Goal: Task Accomplishment & Management: Complete application form

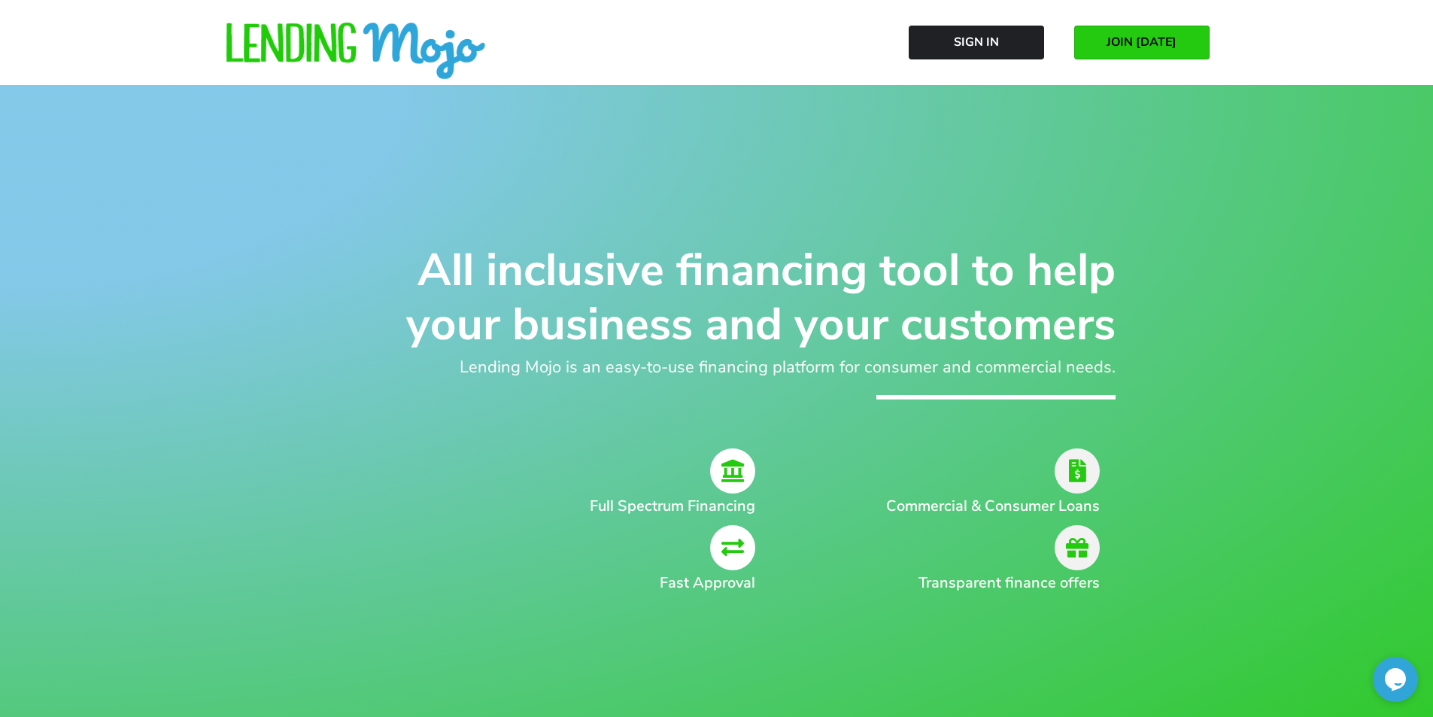
click at [1094, 45] on link "JOIN [DATE]" at bounding box center [1142, 43] width 135 height 34
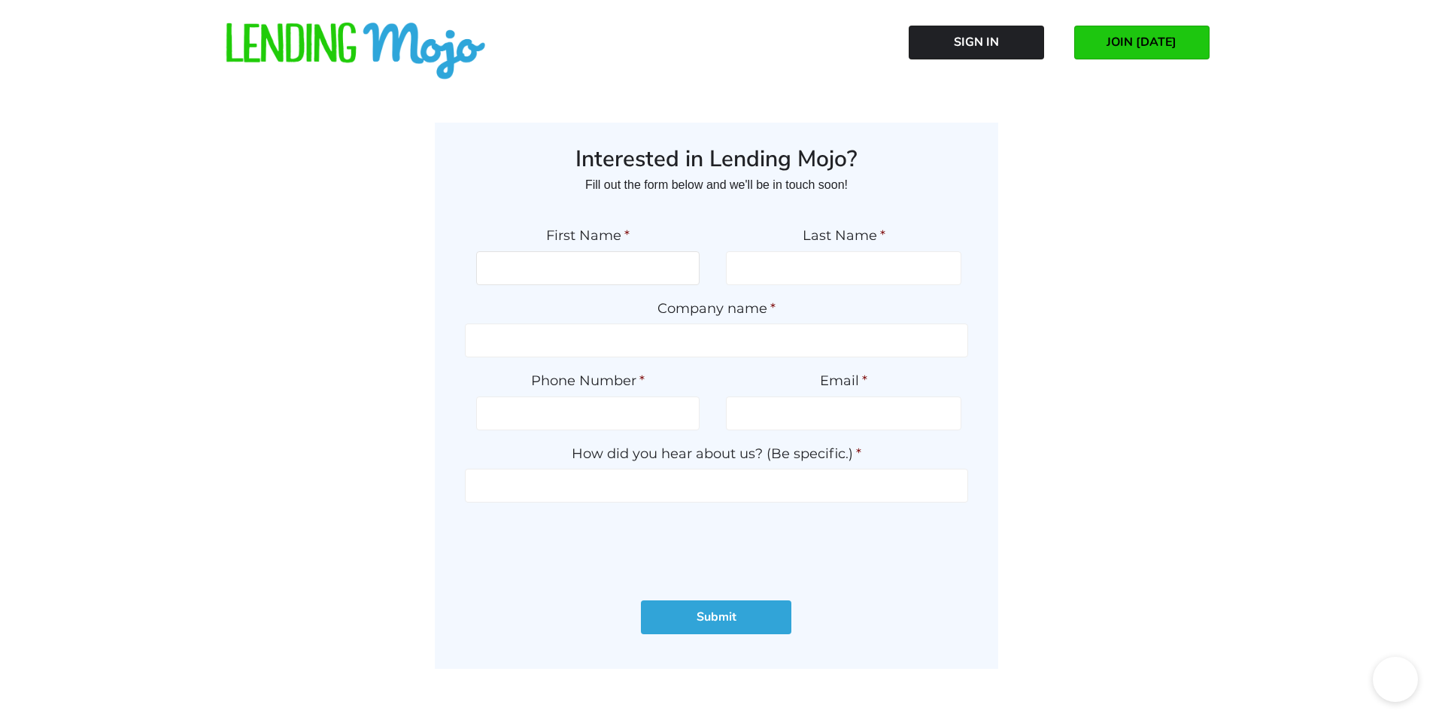
click at [687, 266] on input "First Name *" at bounding box center [587, 268] width 223 height 34
type input "Moe"
type input "Yamani"
type input "Jericho Motors"
type input "[PHONE_NUMBER]"
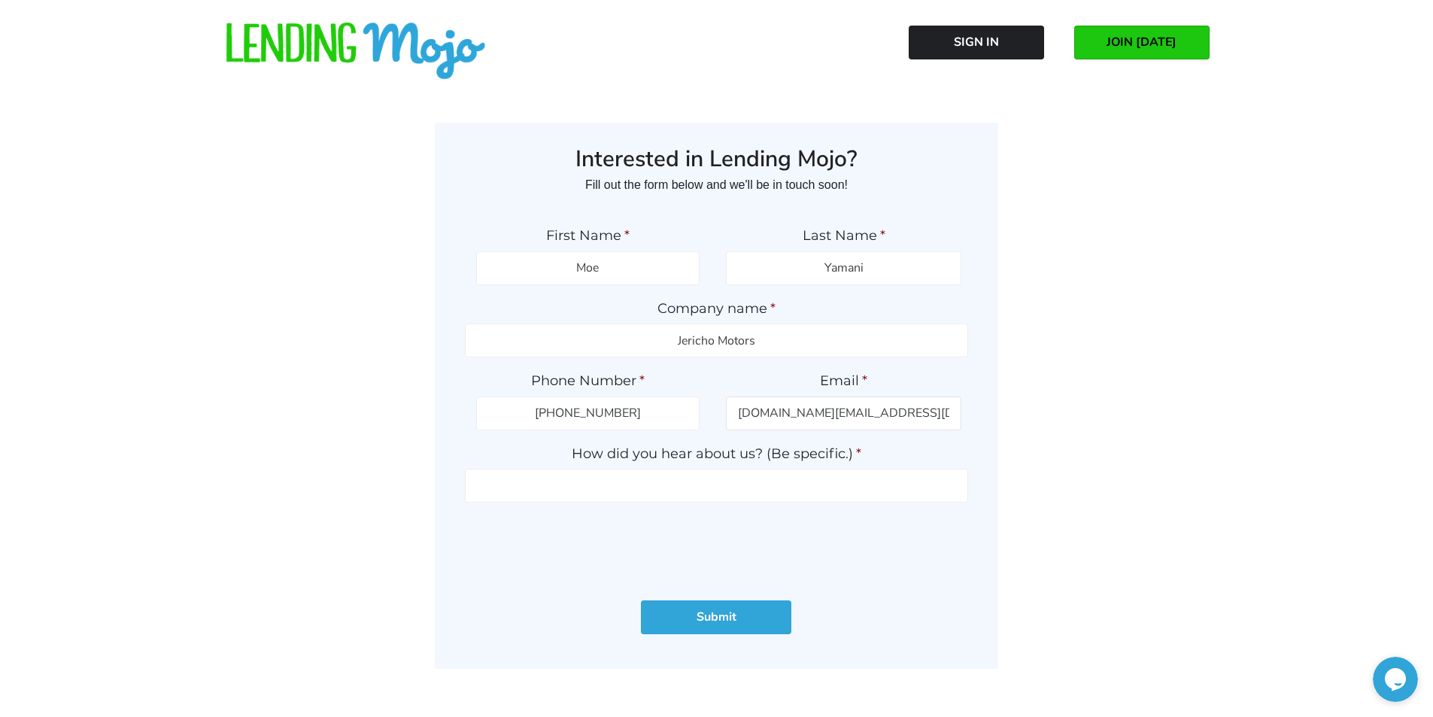
type input "[DOMAIN_NAME][EMAIL_ADDRESS][DOMAIN_NAME]"
click at [624, 509] on ul "First Name * Moe Last Name * [GEOGRAPHIC_DATA] Company name * Jericho Motors Ph…" at bounding box center [716, 394] width 503 height 364
click at [621, 502] on input "How did you hear about us? (Be specific.) *" at bounding box center [716, 486] width 503 height 34
type input "GWC REP"
click at [602, 284] on input "Moe" at bounding box center [587, 268] width 223 height 34
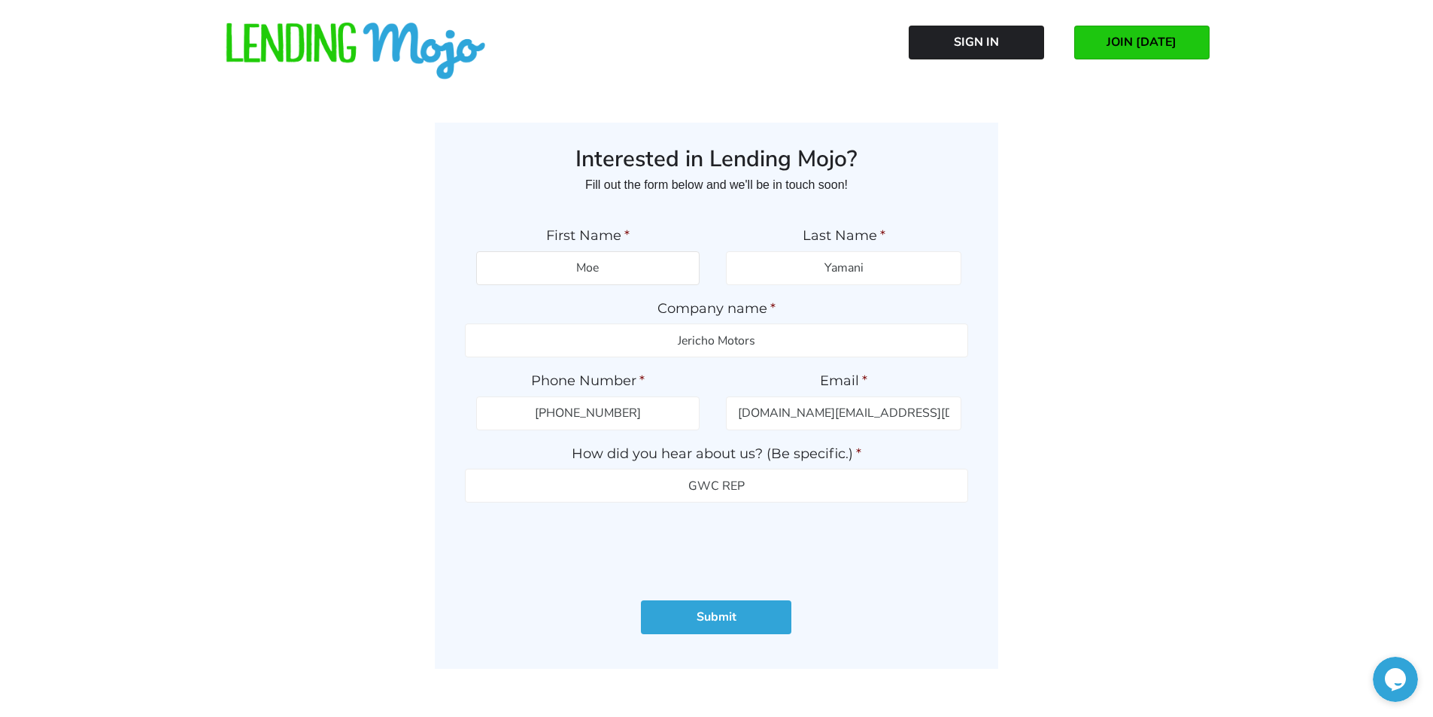
click at [602, 284] on input "Moe" at bounding box center [587, 268] width 223 height 34
click at [602, 284] on input "[PERSON_NAME]" at bounding box center [587, 268] width 223 height 34
type input "s"
type input "[DEMOGRAPHIC_DATA]"
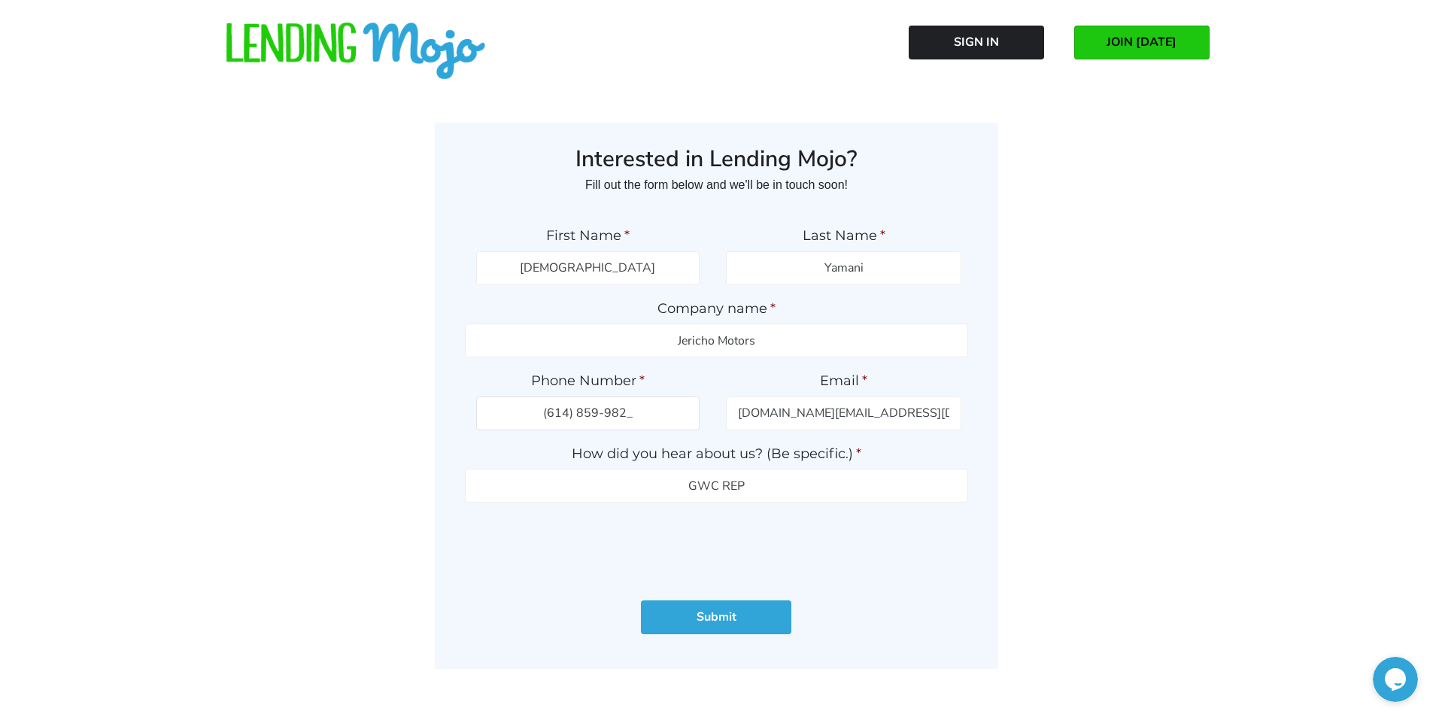
type input "[PHONE_NUMBER]"
click at [771, 325] on input "Jericho Motors" at bounding box center [716, 341] width 503 height 34
type input "Jericho Ventures LLC"
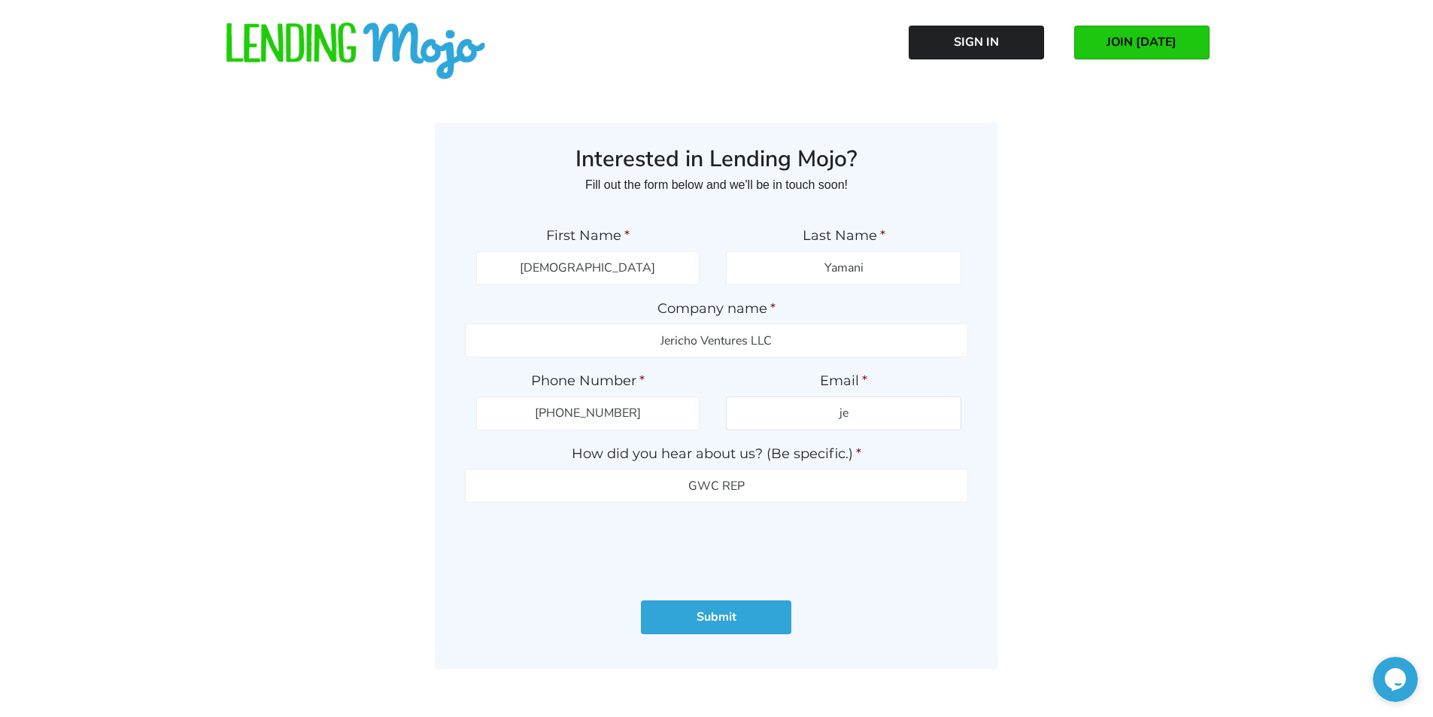
type input "j"
type input "[PERSON_NAME][EMAIL_ADDRESS][DOMAIN_NAME]"
click at [641, 600] on input "Submit" at bounding box center [716, 617] width 150 height 34
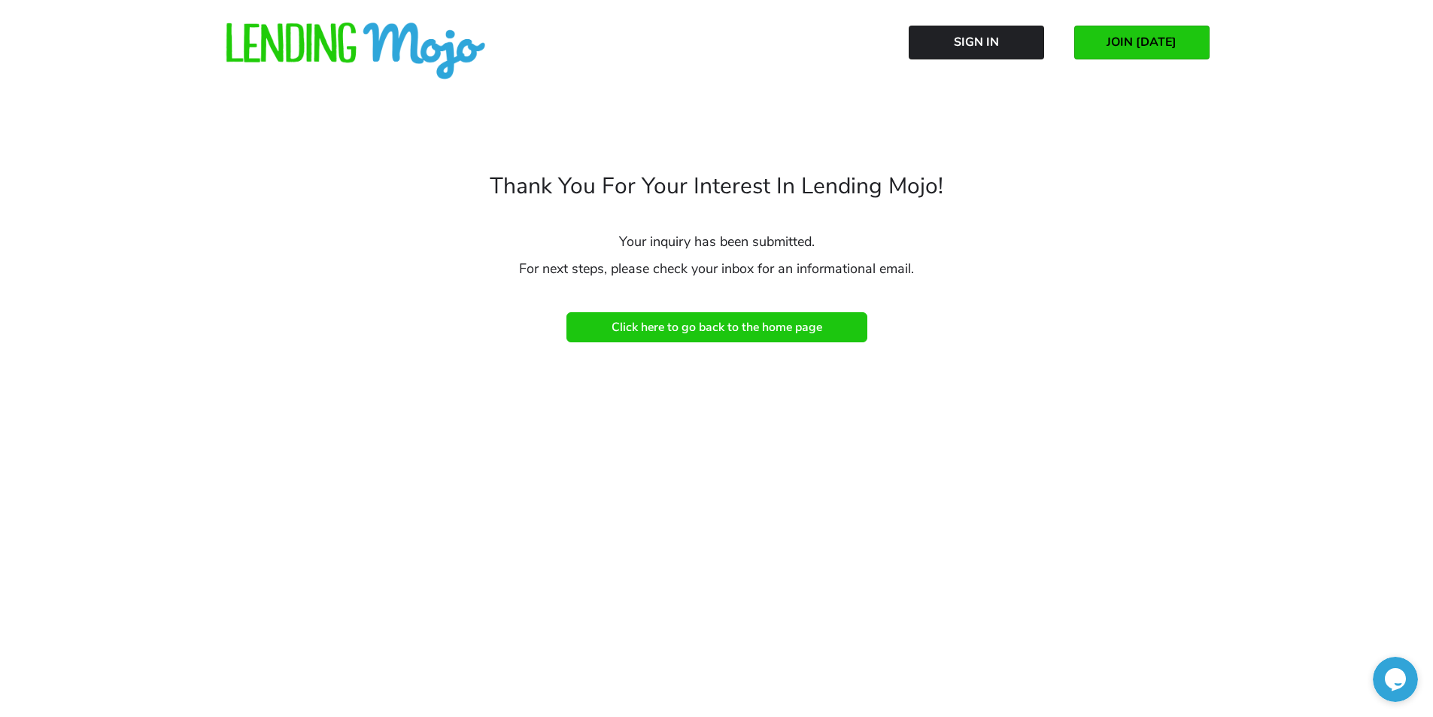
click at [825, 334] on link "Click here to go back to the home page" at bounding box center [717, 327] width 301 height 30
